Goal: Communication & Community: Participate in discussion

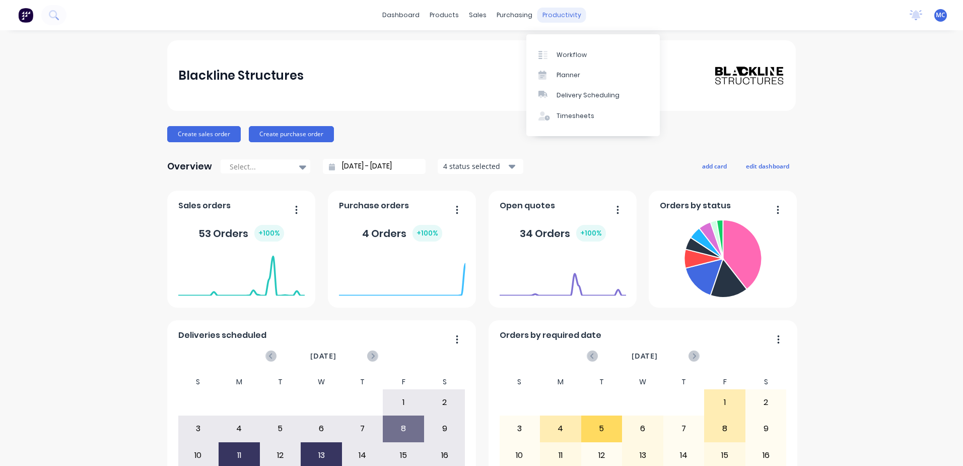
click at [560, 17] on div "productivity" at bounding box center [562, 15] width 49 height 15
click at [574, 52] on div "Workflow" at bounding box center [572, 54] width 30 height 9
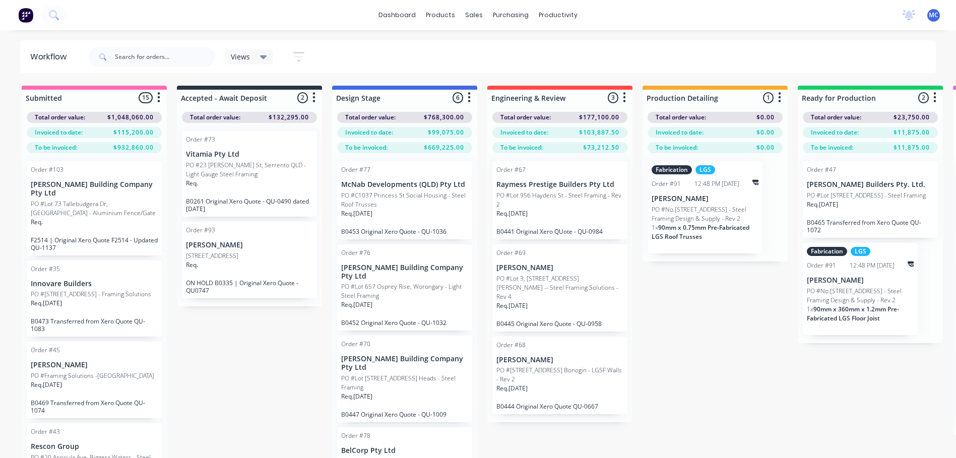
click at [554, 366] on p "PO #[STREET_ADDRESS] Bonogin - LGSF Walls - Rev 2" at bounding box center [559, 375] width 127 height 18
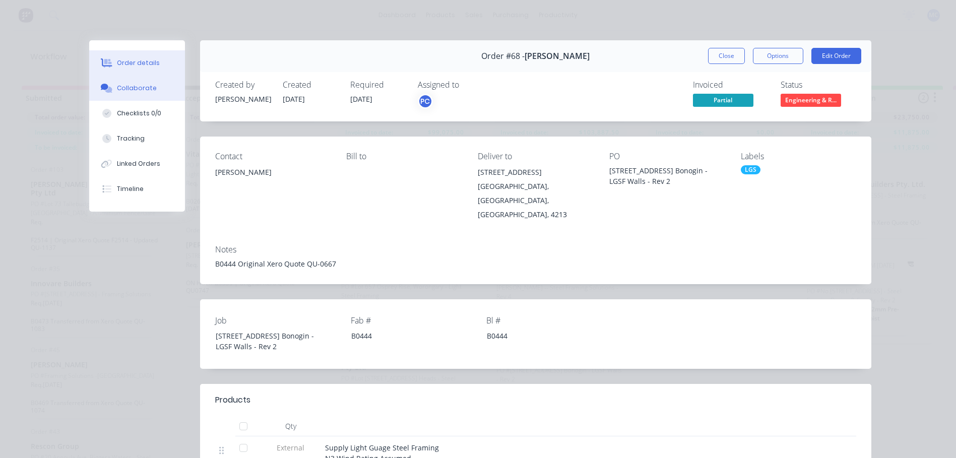
click at [142, 86] on div "Collaborate" at bounding box center [137, 88] width 40 height 9
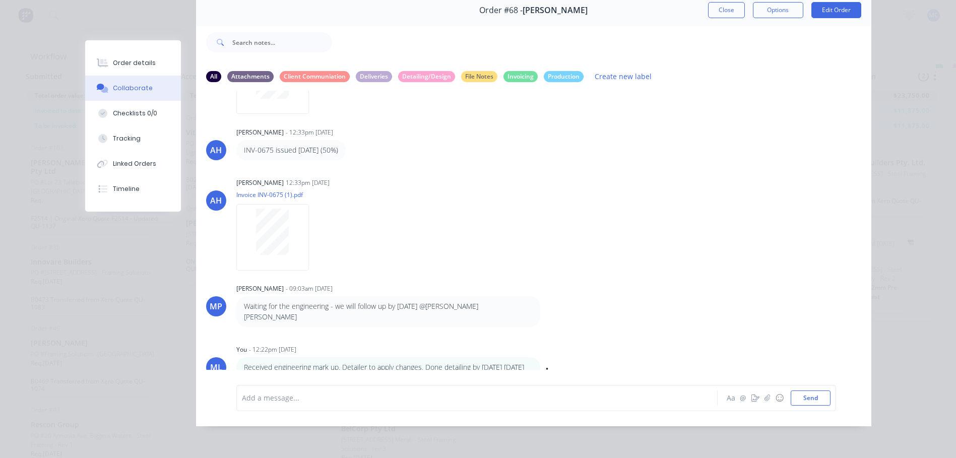
scroll to position [40, 0]
click at [328, 405] on div "Add a message..." at bounding box center [462, 397] width 441 height 15
click at [288, 398] on span "Done detailing engineering mark-up" at bounding box center [303, 398] width 123 height 10
click at [372, 401] on div "Done applying engineering mark-up" at bounding box center [462, 397] width 441 height 11
click at [894, 52] on div "Order details Collaborate Checklists 0/0 Tracking Linked Orders Timeline Order …" at bounding box center [478, 229] width 956 height 458
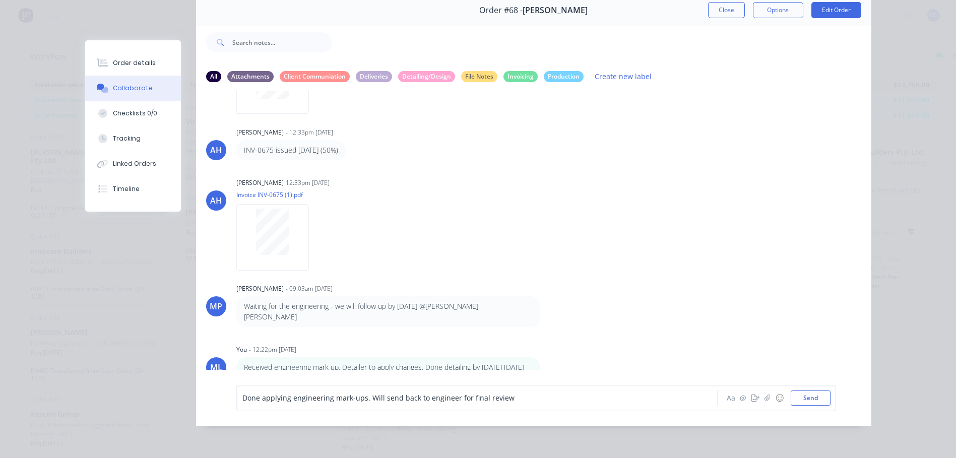
click at [537, 403] on div "Done applying engineering mark-ups. Will send back to engineer for final review" at bounding box center [462, 397] width 441 height 11
click at [823, 399] on button "Send" at bounding box center [811, 397] width 40 height 15
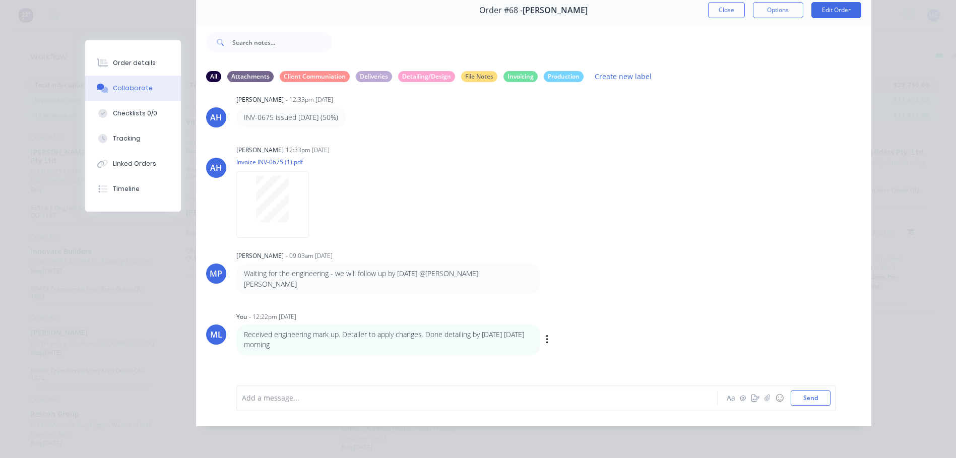
scroll to position [238, 0]
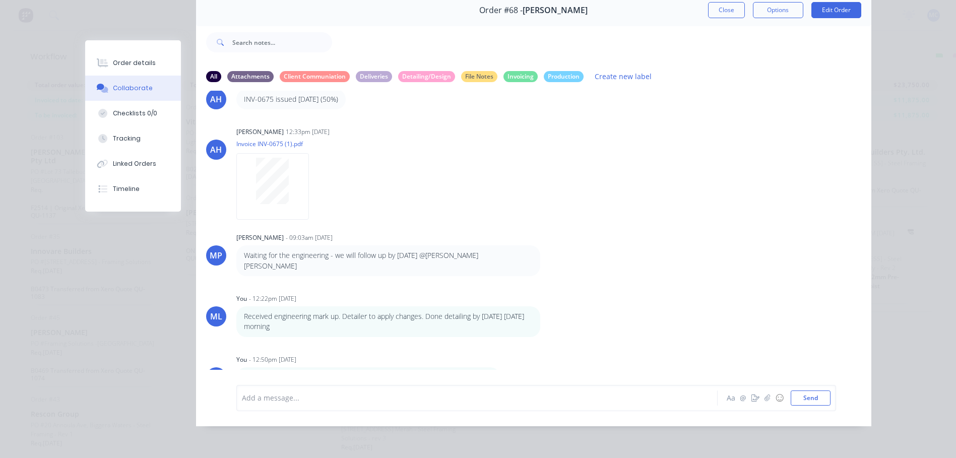
click at [882, 101] on div "Order details Collaborate Checklists 0/0 Tracking Linked Orders Timeline Order …" at bounding box center [478, 229] width 956 height 458
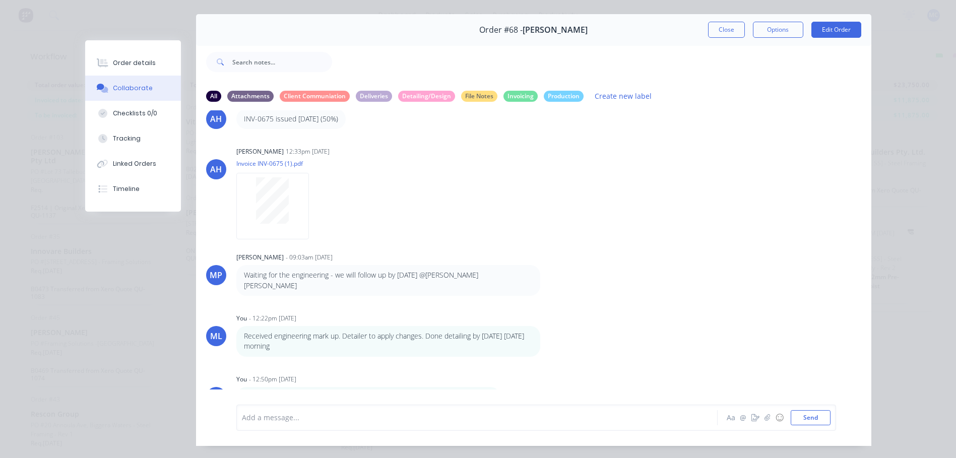
scroll to position [0, 0]
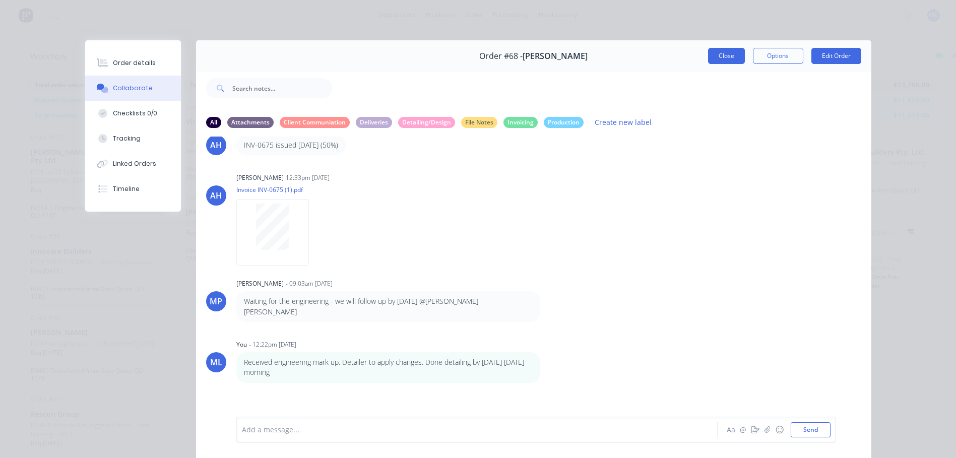
click at [711, 59] on button "Close" at bounding box center [726, 56] width 37 height 16
